Goal: Task Accomplishment & Management: Check status

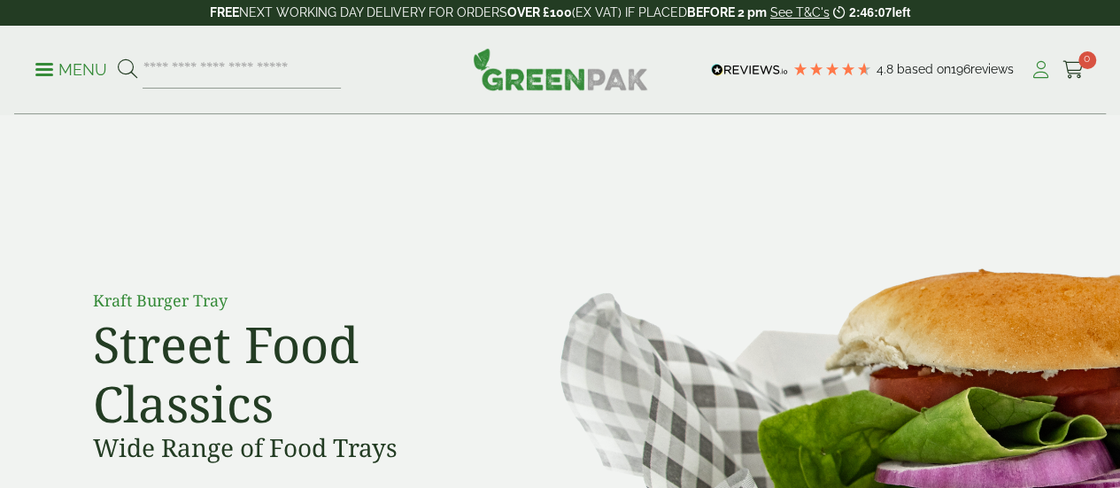
click at [1049, 65] on icon at bounding box center [1041, 70] width 22 height 18
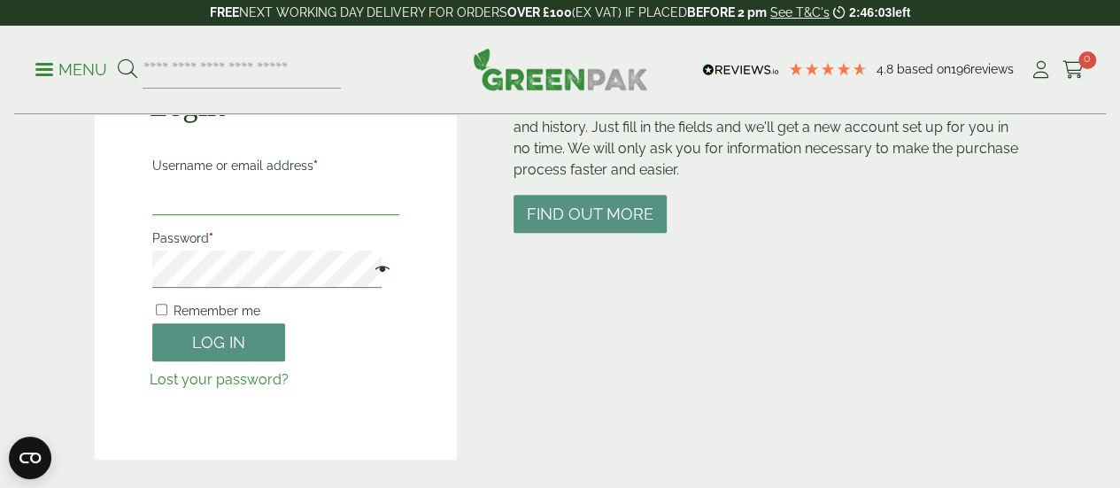
type input "**********"
click at [367, 277] on span at bounding box center [378, 270] width 23 height 21
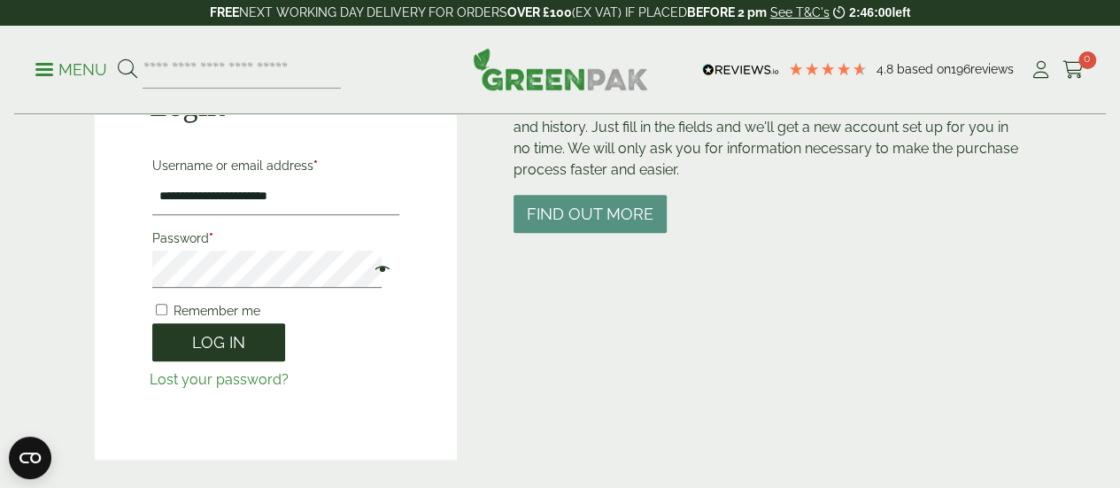
click at [244, 341] on button "Log in" at bounding box center [218, 342] width 133 height 38
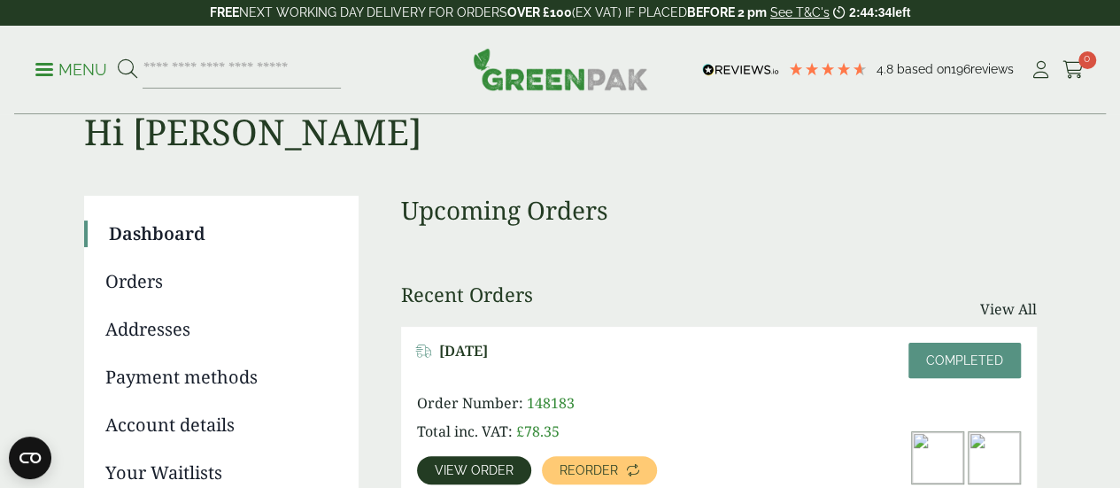
scroll to position [66, 0]
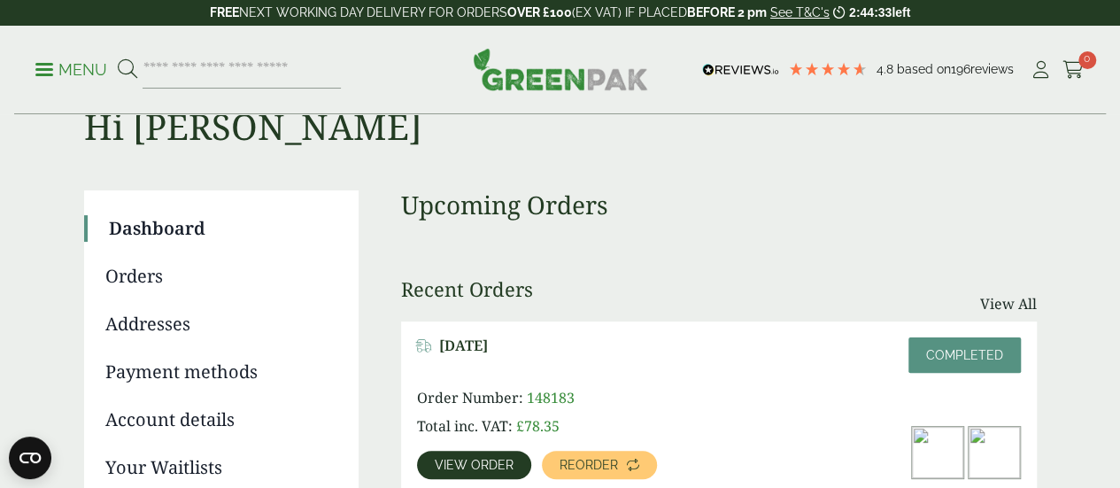
click at [175, 297] on ul "Dashboard Orders Addresses Payment methods Account details Your Waitlists Log o…" at bounding box center [221, 381] width 275 height 382
click at [148, 275] on link "Orders" at bounding box center [219, 276] width 228 height 27
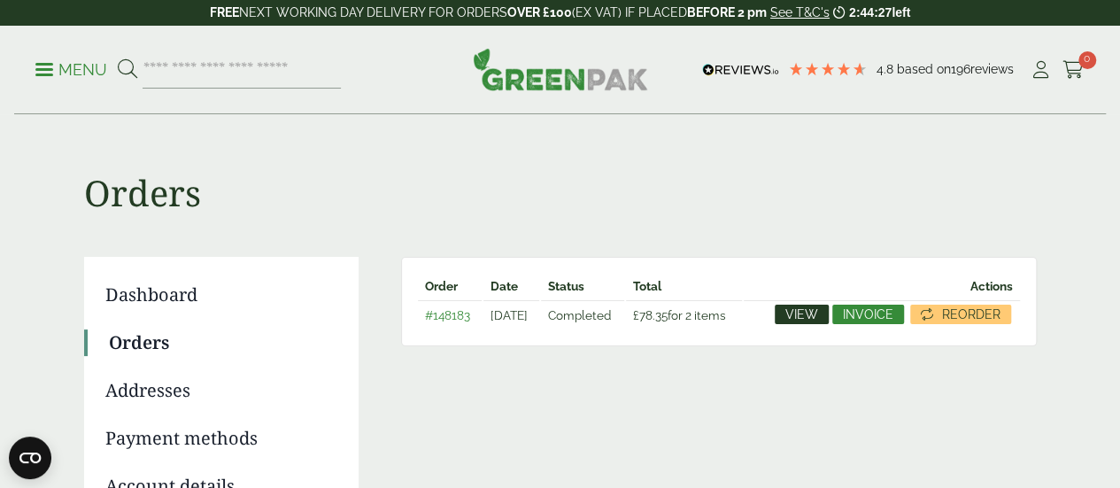
click at [784, 308] on link "View" at bounding box center [802, 314] width 54 height 19
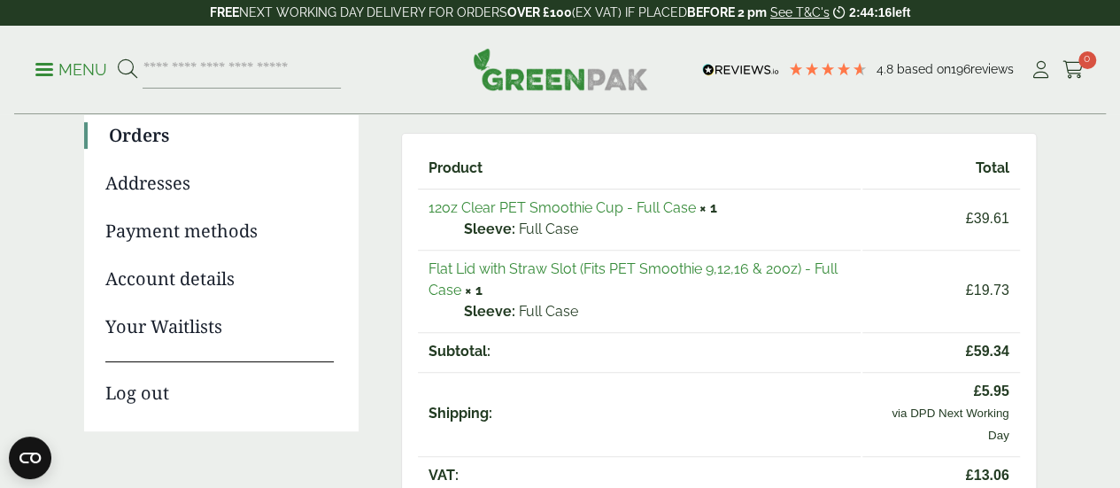
scroll to position [203, 0]
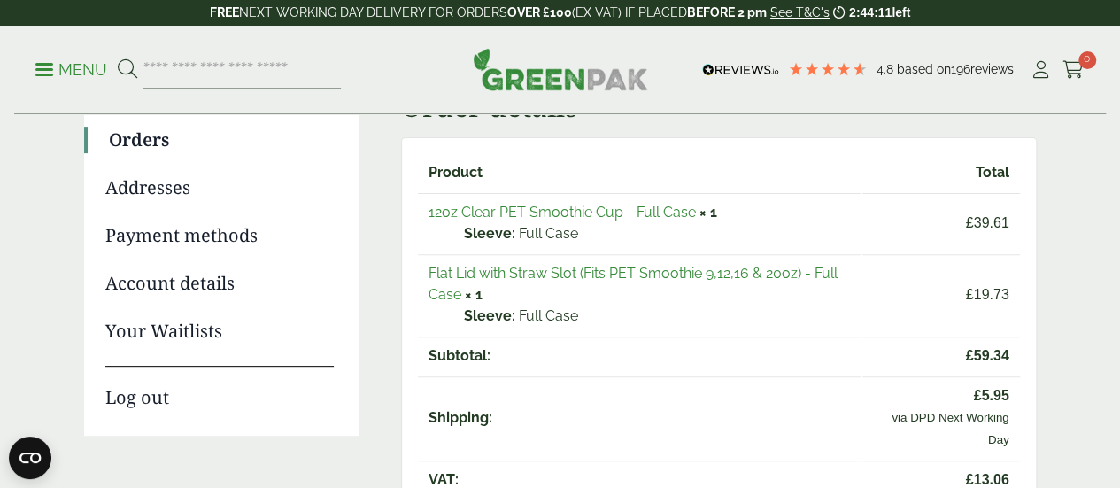
click at [680, 214] on link "12oz Clear PET Smoothie Cup - Full Case" at bounding box center [562, 212] width 267 height 17
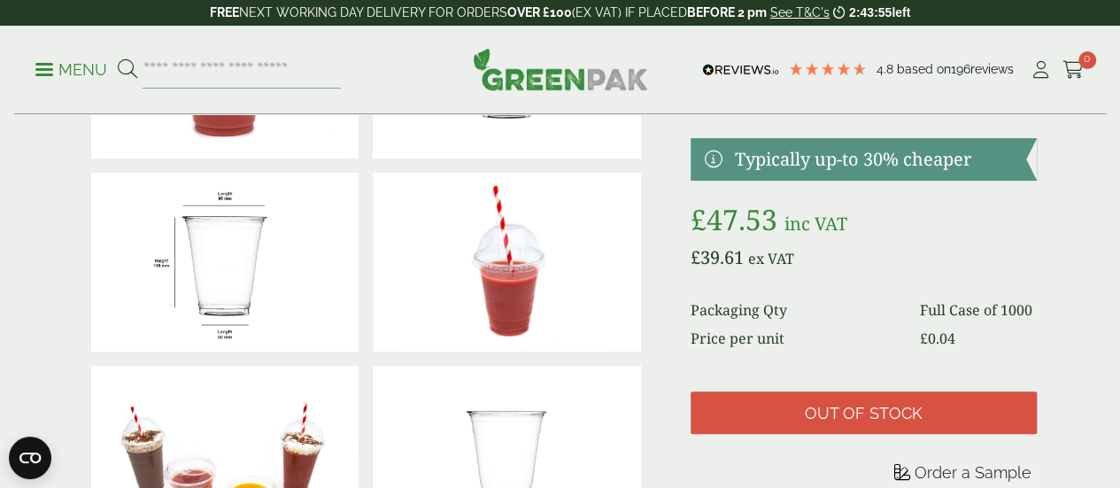
scroll to position [198, 0]
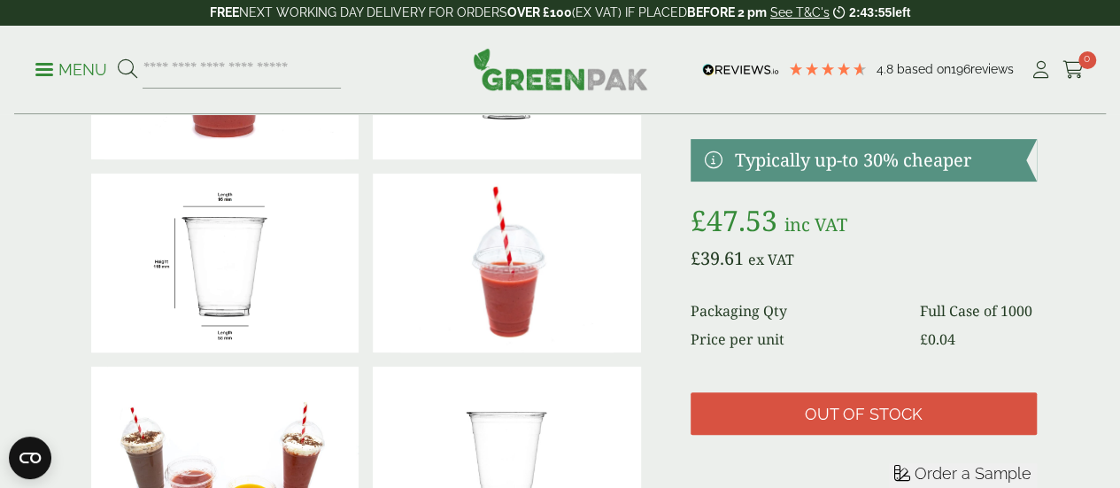
click at [641, 214] on img at bounding box center [507, 263] width 268 height 179
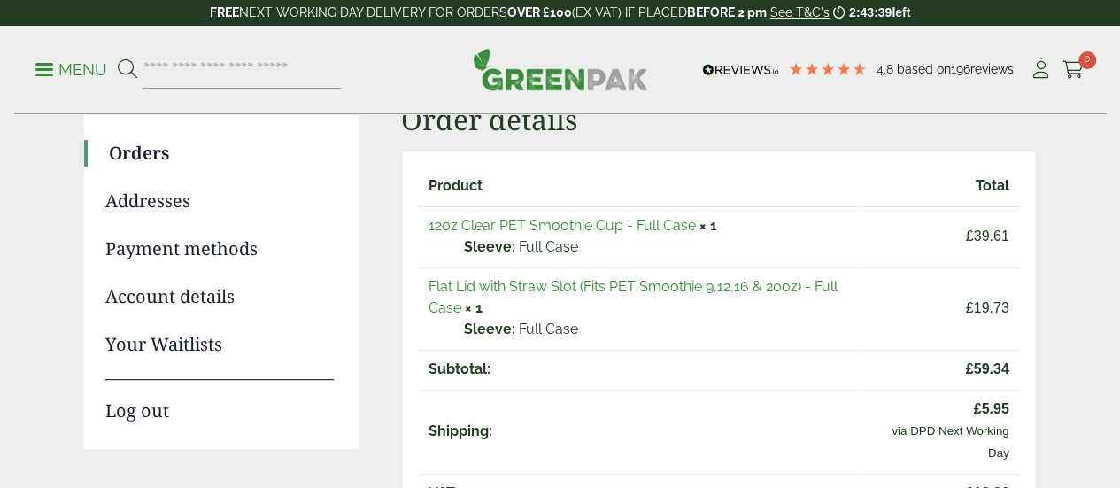
scroll to position [190, 0]
click at [623, 285] on link "Flat Lid with Straw Slot (Fits PET Smoothie 9,12,16 & 20oz) - Full Case" at bounding box center [633, 296] width 409 height 38
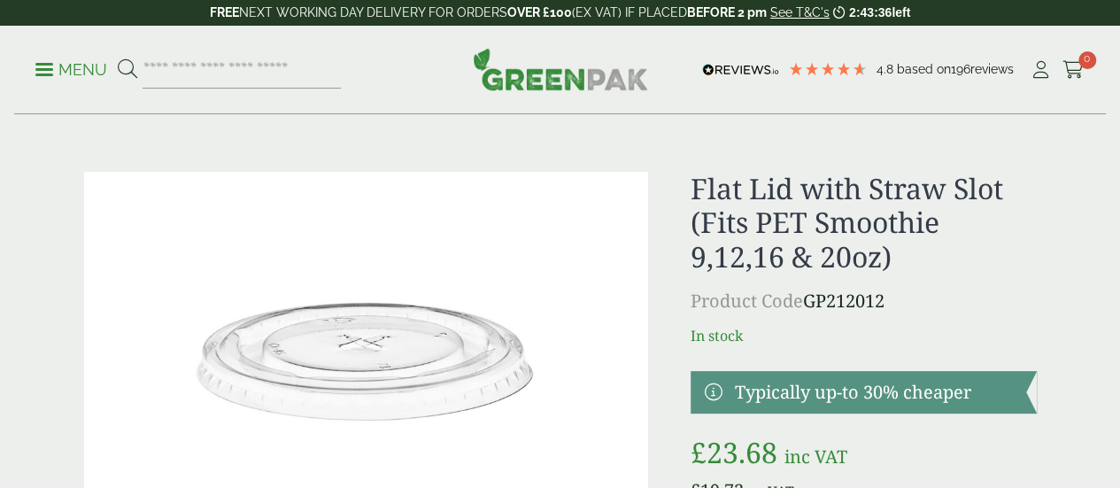
scroll to position [96, 0]
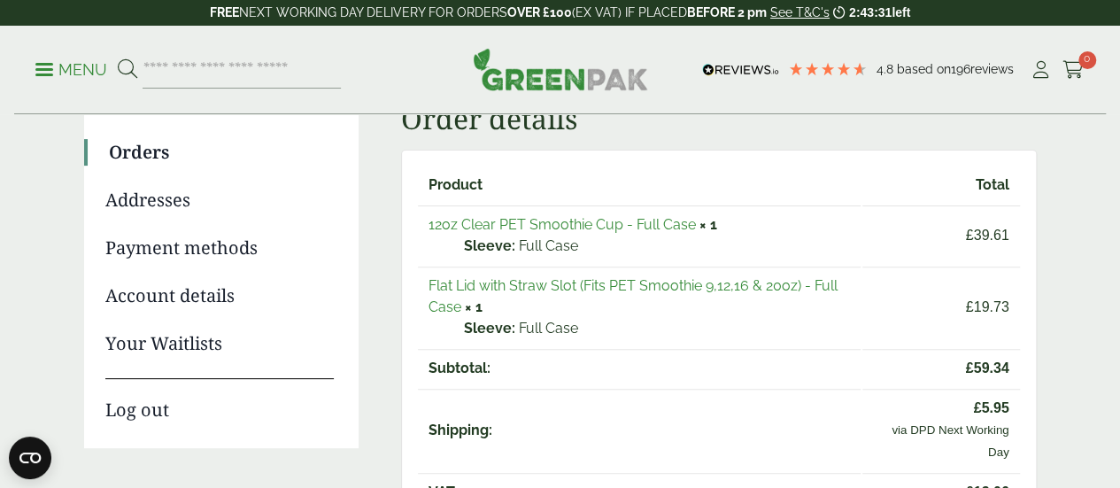
click at [615, 235] on td "12oz Clear PET Smoothie Cup - Full Case × 1 Sleeve: Full Case" at bounding box center [639, 234] width 443 height 59
click at [614, 231] on link "12oz Clear PET Smoothie Cup - Full Case" at bounding box center [562, 224] width 267 height 17
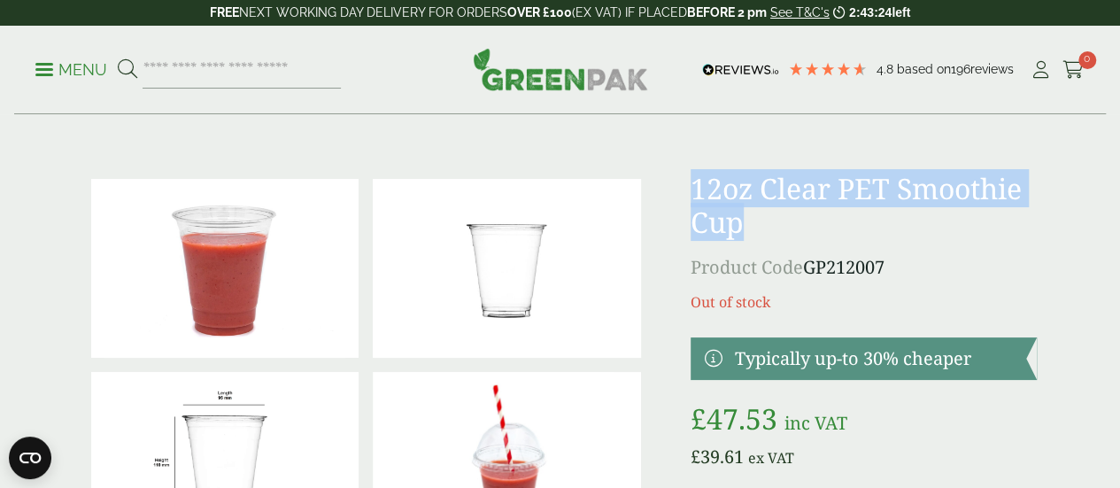
drag, startPoint x: 732, startPoint y: 182, endPoint x: 929, endPoint y: 226, distance: 202.2
click at [929, 226] on div at bounding box center [561, 461] width 974 height 578
copy h1 "12oz Clear PET Smoothie Cup"
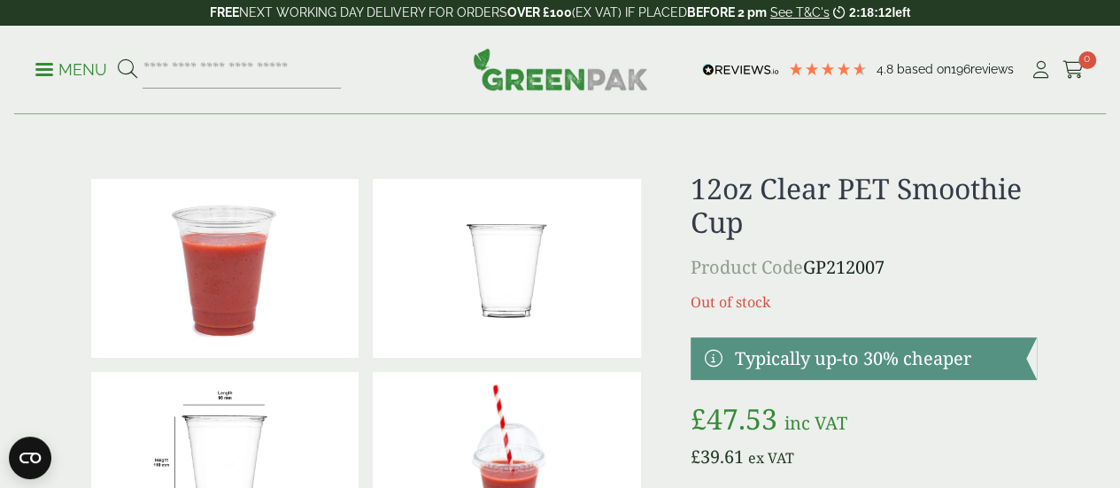
click at [715, 320] on div at bounding box center [561, 461] width 974 height 578
